Goal: Task Accomplishment & Management: Use online tool/utility

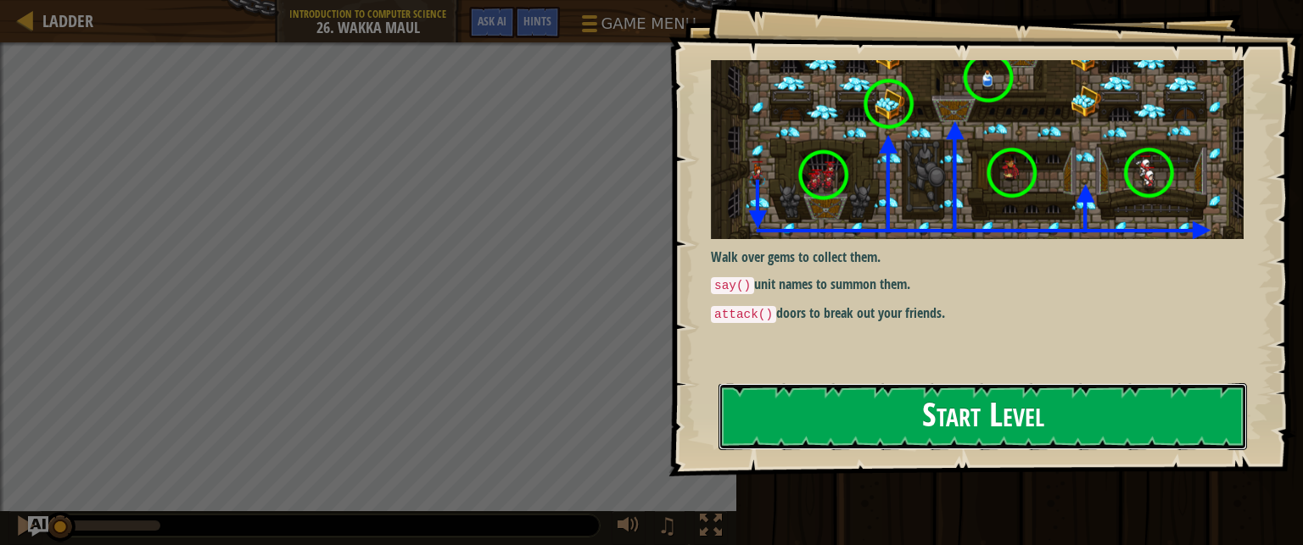
click at [801, 420] on button "Start Level" at bounding box center [982, 416] width 528 height 67
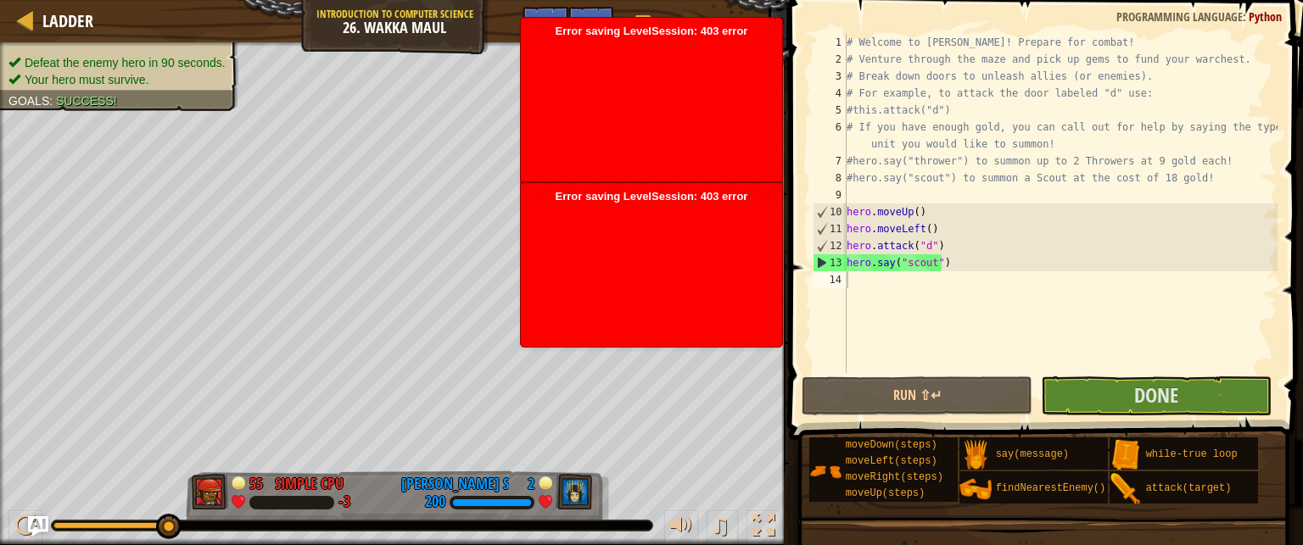
click at [577, 233] on div at bounding box center [651, 272] width 244 height 136
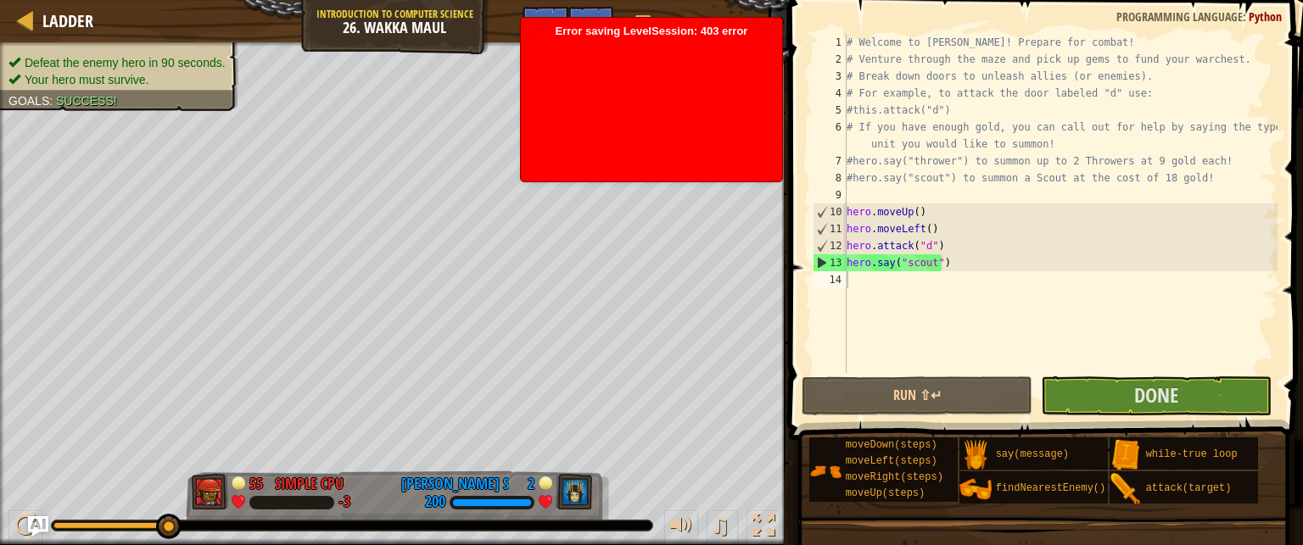
click at [668, 104] on div at bounding box center [651, 106] width 244 height 136
